Goal: Task Accomplishment & Management: Complete application form

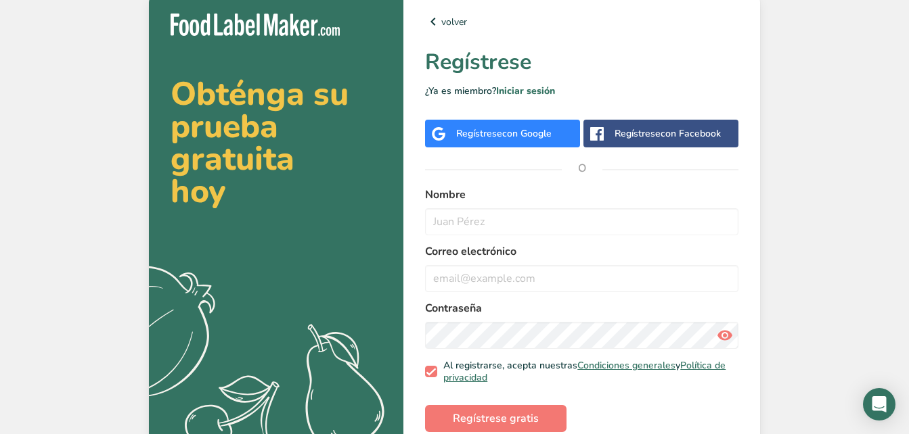
click at [497, 130] on div "Regístrese con Google" at bounding box center [503, 134] width 95 height 14
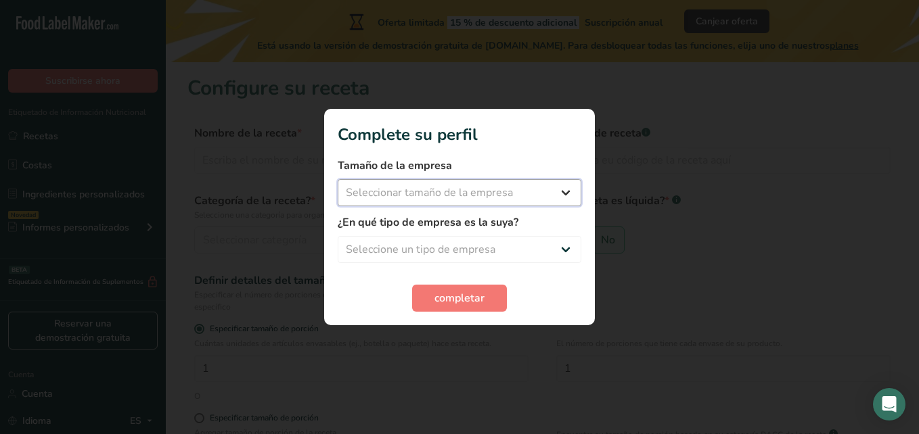
click at [545, 195] on select "Seleccionar tamaño de la empresa Menos de 10 empleados De 10 a 50 empleados De …" at bounding box center [460, 192] width 244 height 27
select select "1"
click at [338, 179] on select "Seleccionar tamaño de la empresa Menos de 10 empleados De 10 a 50 empleados De …" at bounding box center [460, 192] width 244 height 27
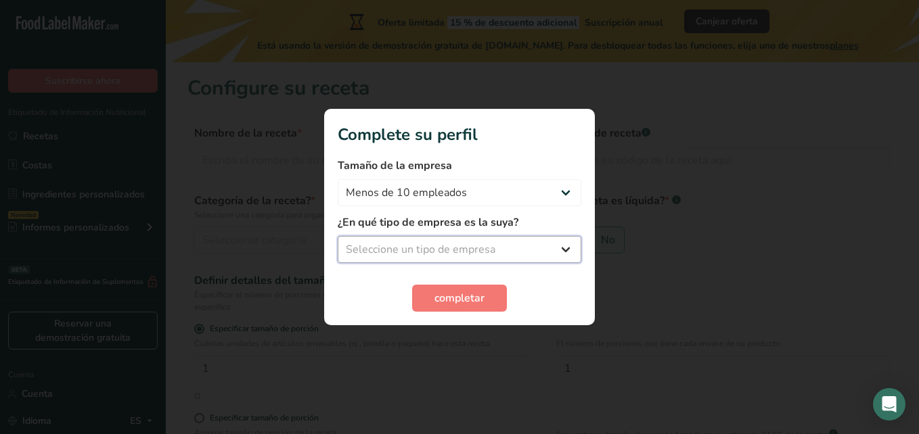
click at [472, 250] on select "Seleccione un tipo de empresa Fabricante de alimentos envasados Restaurante y c…" at bounding box center [460, 249] width 244 height 27
select select "3"
click at [338, 236] on select "Seleccione un tipo de empresa Fabricante de alimentos envasados Restaurante y c…" at bounding box center [460, 249] width 244 height 27
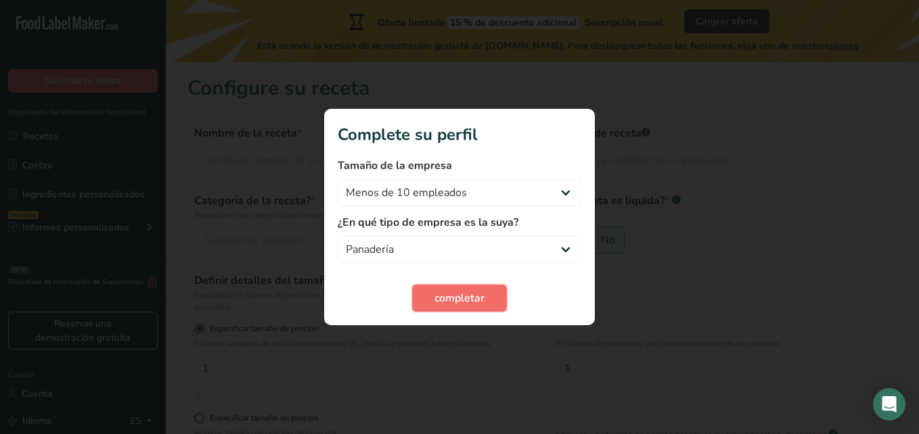
click at [456, 311] on button "completar" at bounding box center [459, 298] width 95 height 27
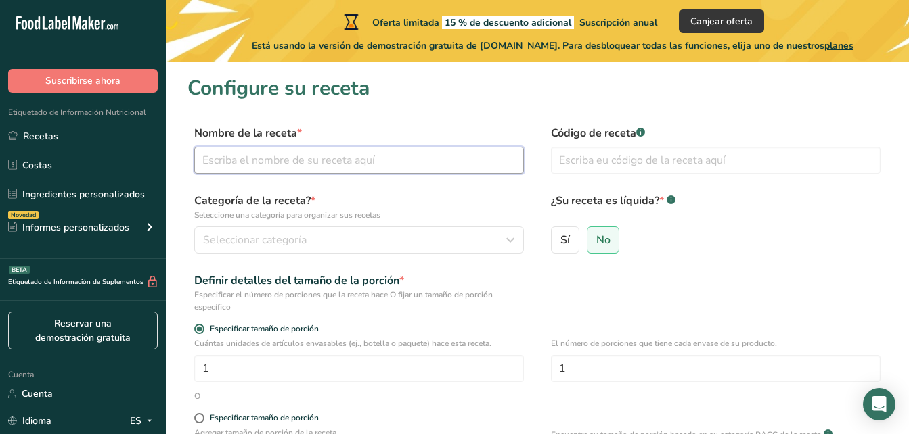
click at [417, 168] on input "text" at bounding box center [358, 160] width 329 height 27
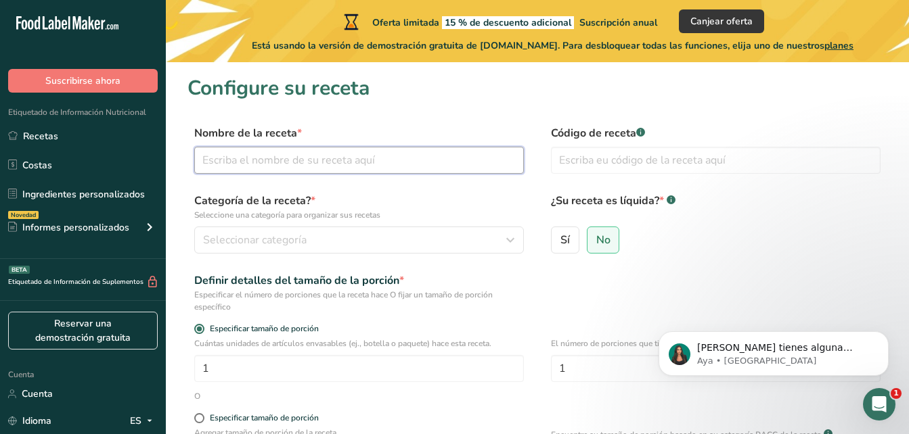
click at [426, 161] on input "text" at bounding box center [358, 160] width 329 height 27
click at [378, 160] on input "text" at bounding box center [358, 160] width 329 height 27
type input "mini donas"
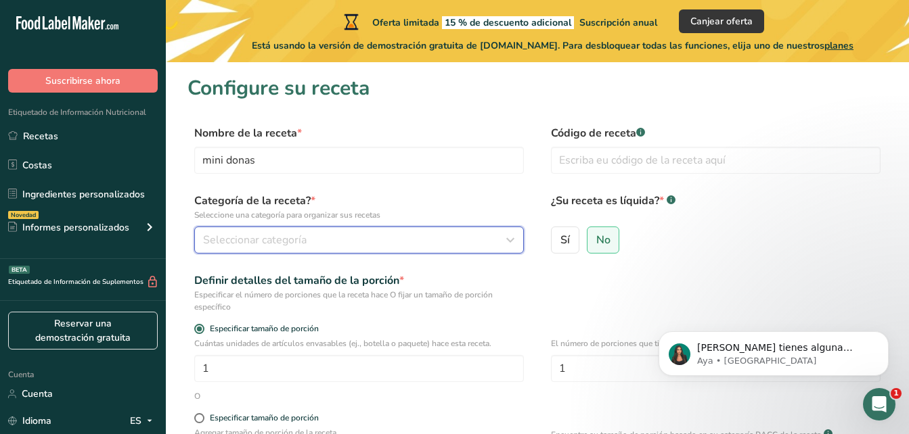
click at [393, 232] on button "Seleccionar categoría" at bounding box center [358, 240] width 329 height 27
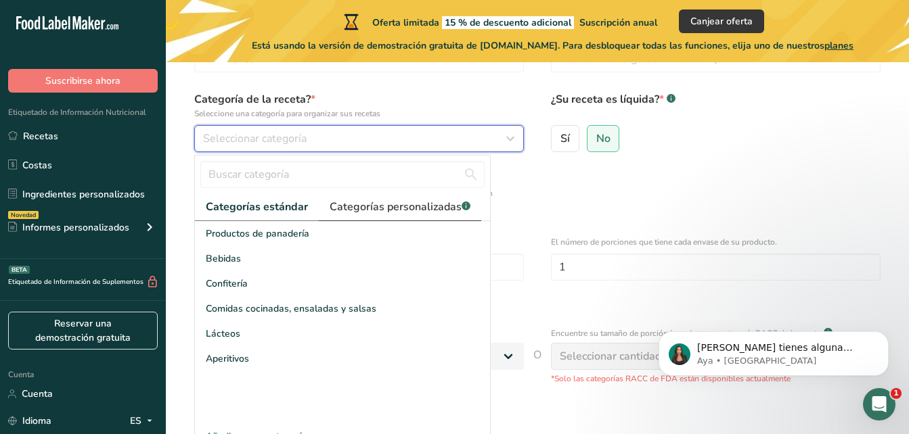
scroll to position [108, 0]
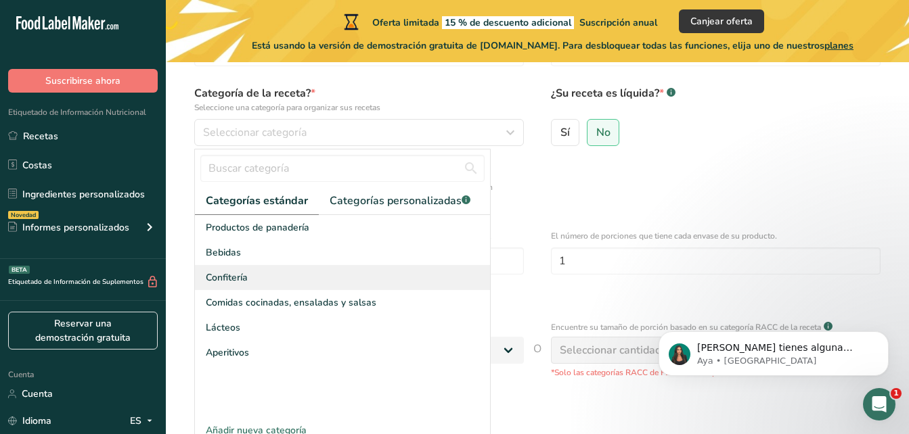
click at [265, 281] on div "Confitería" at bounding box center [342, 277] width 295 height 25
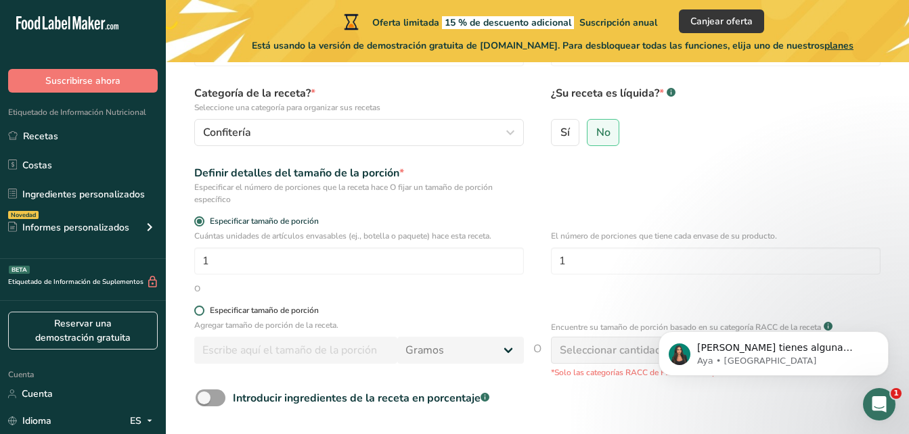
click at [270, 309] on div "Especificar tamaño de porción" at bounding box center [264, 311] width 109 height 10
click at [203, 309] on input "Especificar tamaño de porción" at bounding box center [198, 310] width 9 height 9
radio input "true"
radio input "false"
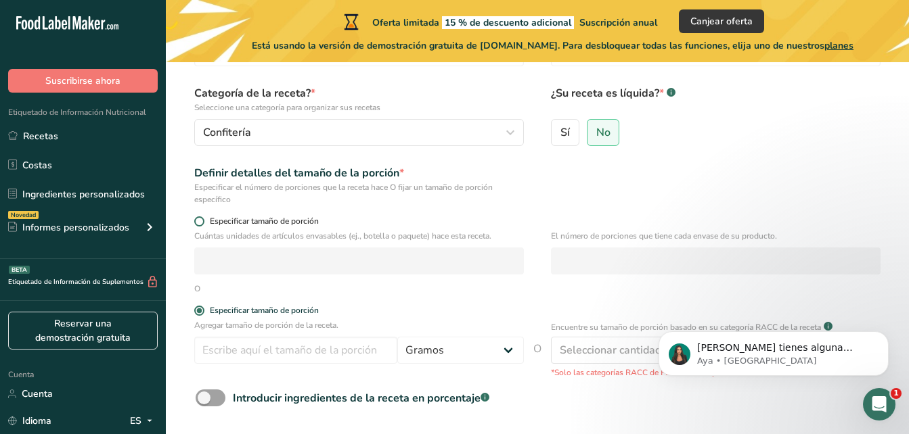
click at [237, 220] on span "Especificar tamaño de porción" at bounding box center [261, 221] width 114 height 10
click at [203, 220] on input "Especificar tamaño de porción" at bounding box center [198, 221] width 9 height 9
radio input "true"
radio input "false"
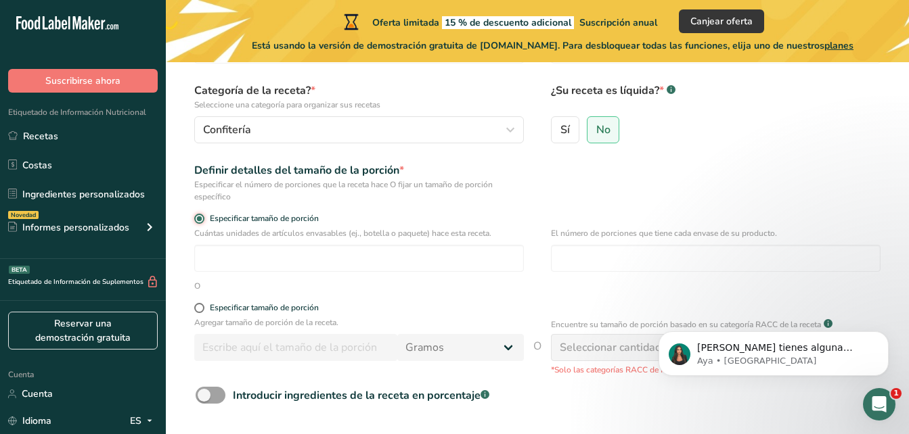
scroll to position [114, 0]
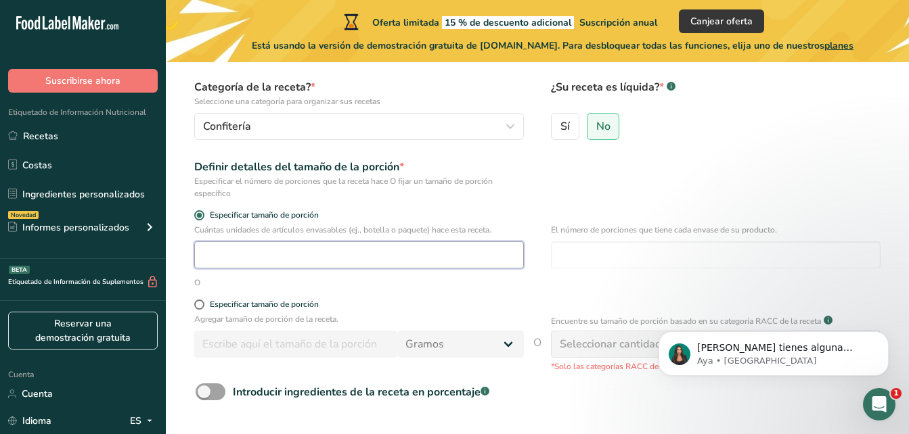
click at [387, 247] on input "number" at bounding box center [358, 255] width 329 height 27
paste input "1"
type input "1"
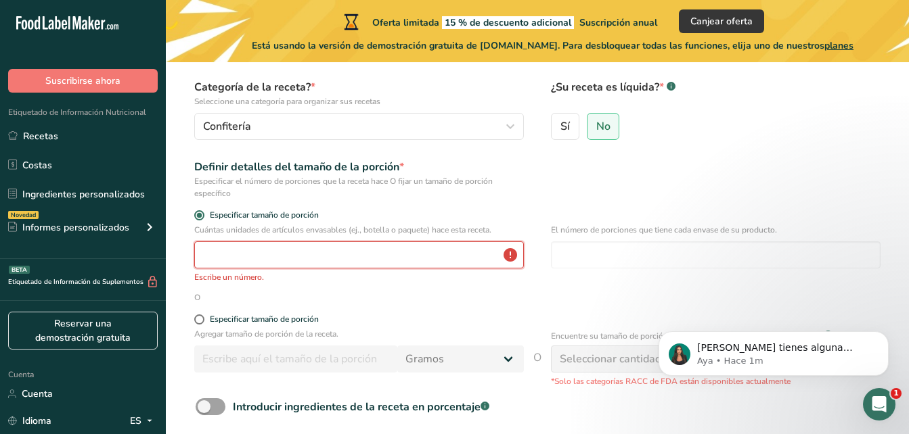
drag, startPoint x: 429, startPoint y: 257, endPoint x: 252, endPoint y: 258, distance: 176.6
click at [252, 258] on input "number" at bounding box center [358, 255] width 329 height 27
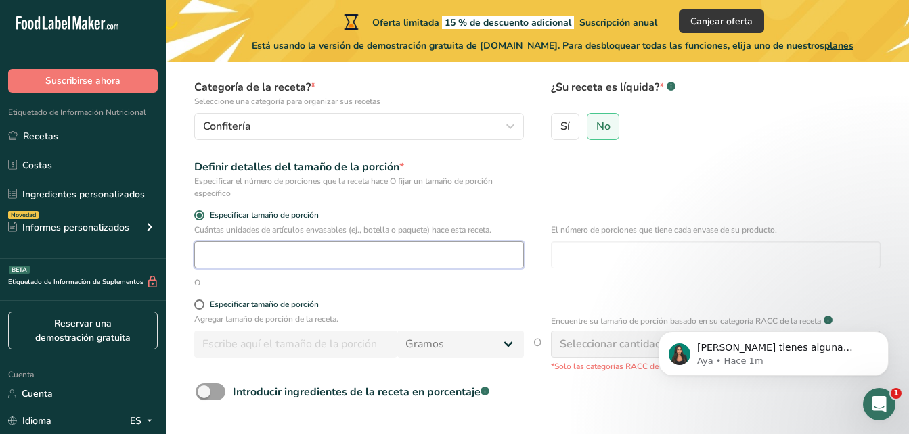
click at [338, 256] on input "number" at bounding box center [358, 255] width 329 height 27
type input "1"
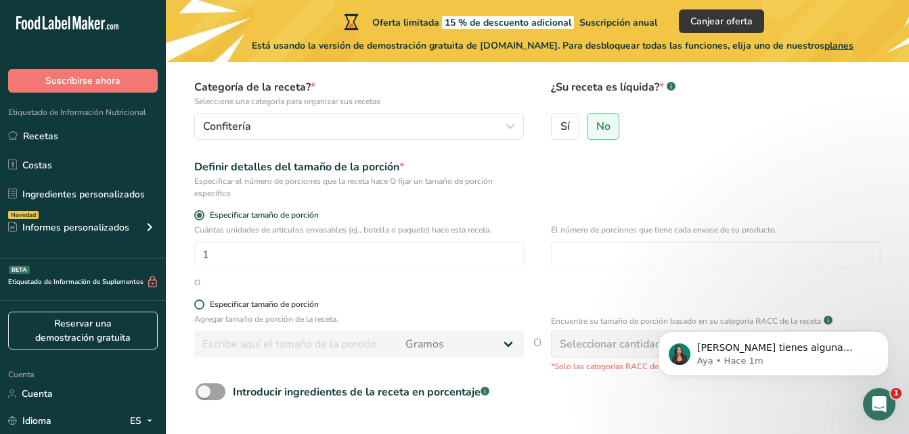
click at [250, 307] on div "Especificar tamaño de porción" at bounding box center [264, 305] width 109 height 10
click at [203, 307] on input "Especificar tamaño de porción" at bounding box center [198, 304] width 9 height 9
radio input "true"
radio input "false"
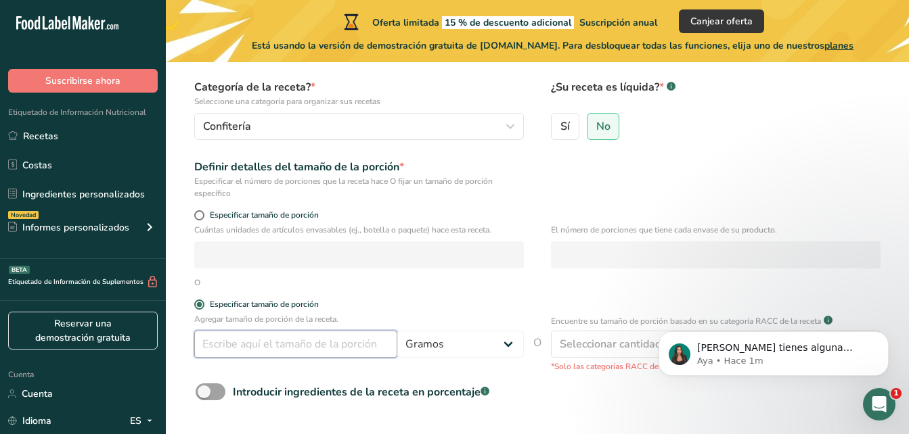
click at [325, 341] on input "number" at bounding box center [295, 344] width 203 height 27
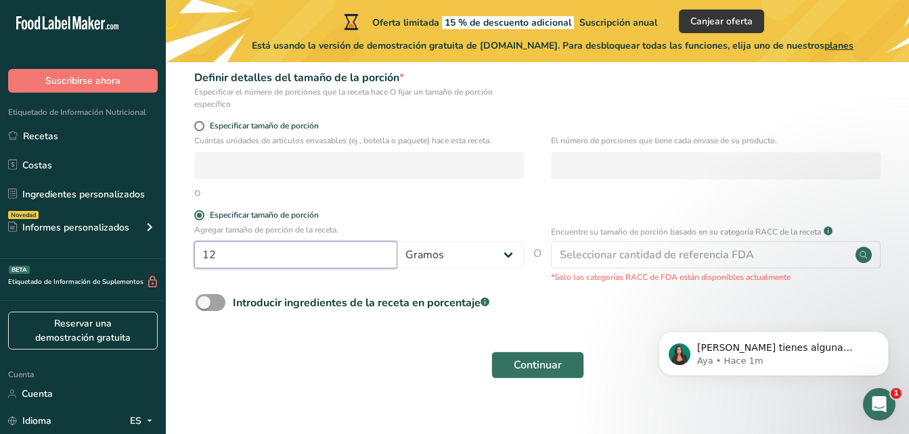
scroll to position [221, 0]
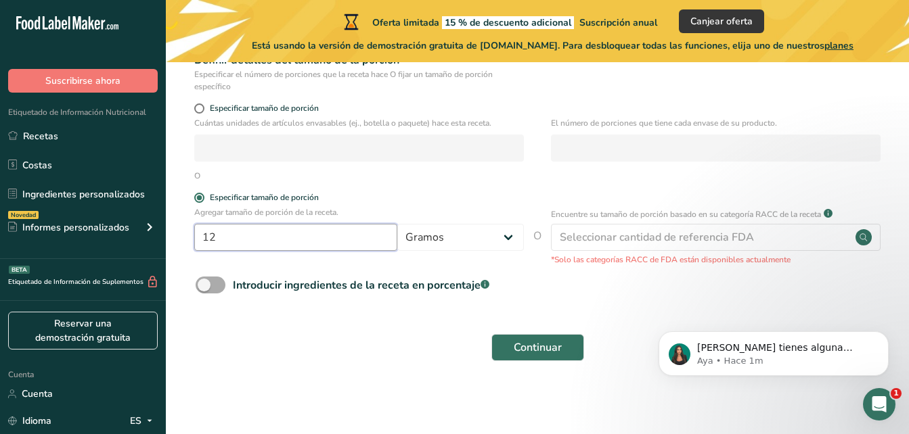
type input "12"
click at [231, 287] on span "Introducir ingredientes de la receta en porcentaje .a-a{fill:#347362;}.b-a{fill…" at bounding box center [357, 285] width 264 height 16
click at [204, 287] on input "Introducir ingredientes de la receta en porcentaje .a-a{fill:#347362;}.b-a{fill…" at bounding box center [200, 285] width 9 height 9
checkbox input "true"
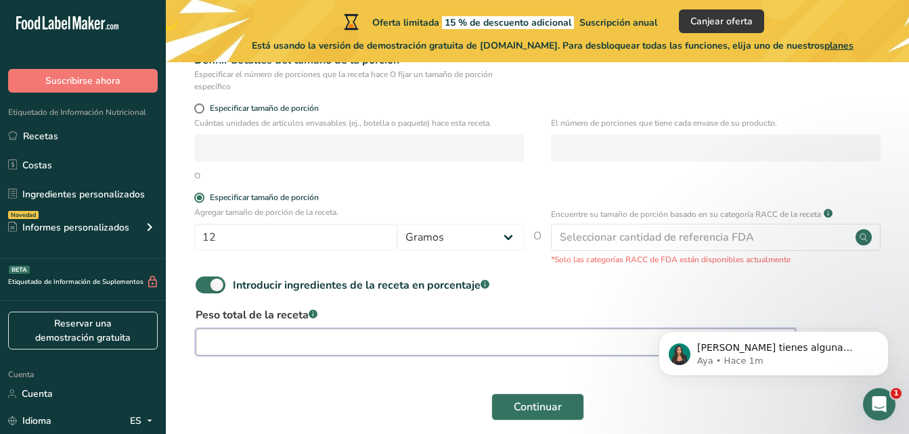
click at [378, 348] on input "number" at bounding box center [495, 342] width 599 height 27
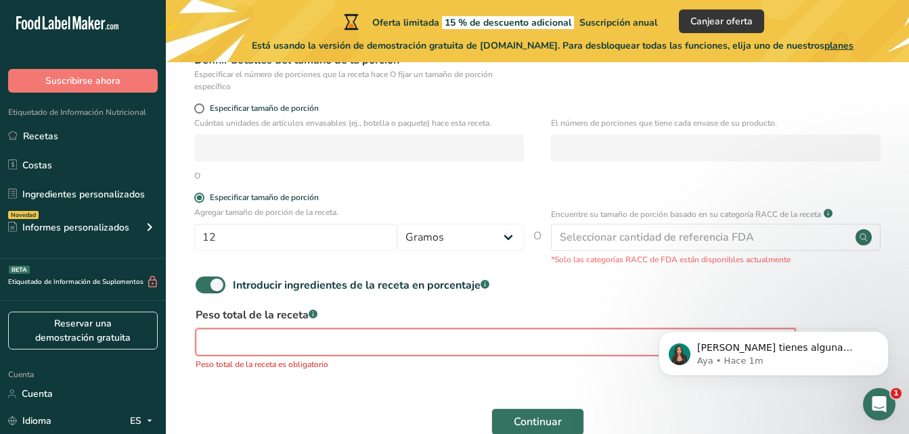
click at [491, 409] on button "Continuar" at bounding box center [537, 422] width 93 height 27
drag, startPoint x: 347, startPoint y: 352, endPoint x: 185, endPoint y: 364, distance: 162.8
click at [185, 364] on section "Configure su receta Nombre de la receta * mini donas Código de receta .a-a{fill…" at bounding box center [537, 154] width 743 height 624
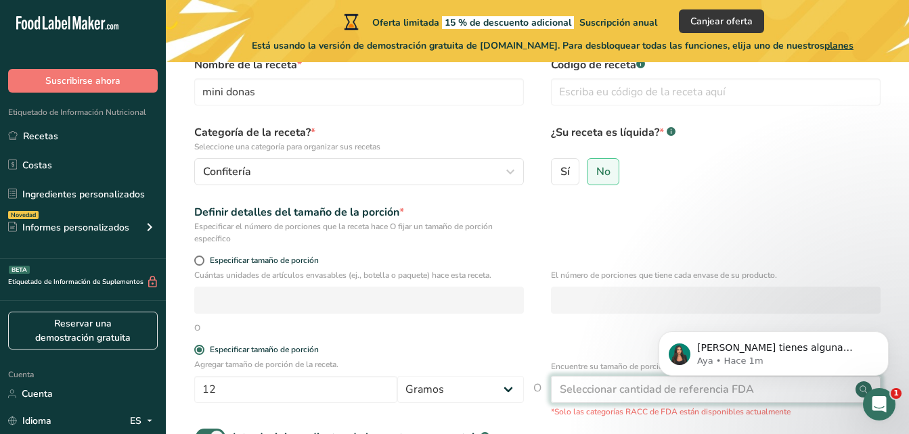
scroll to position [68, 0]
